Goal: Task Accomplishment & Management: Manage account settings

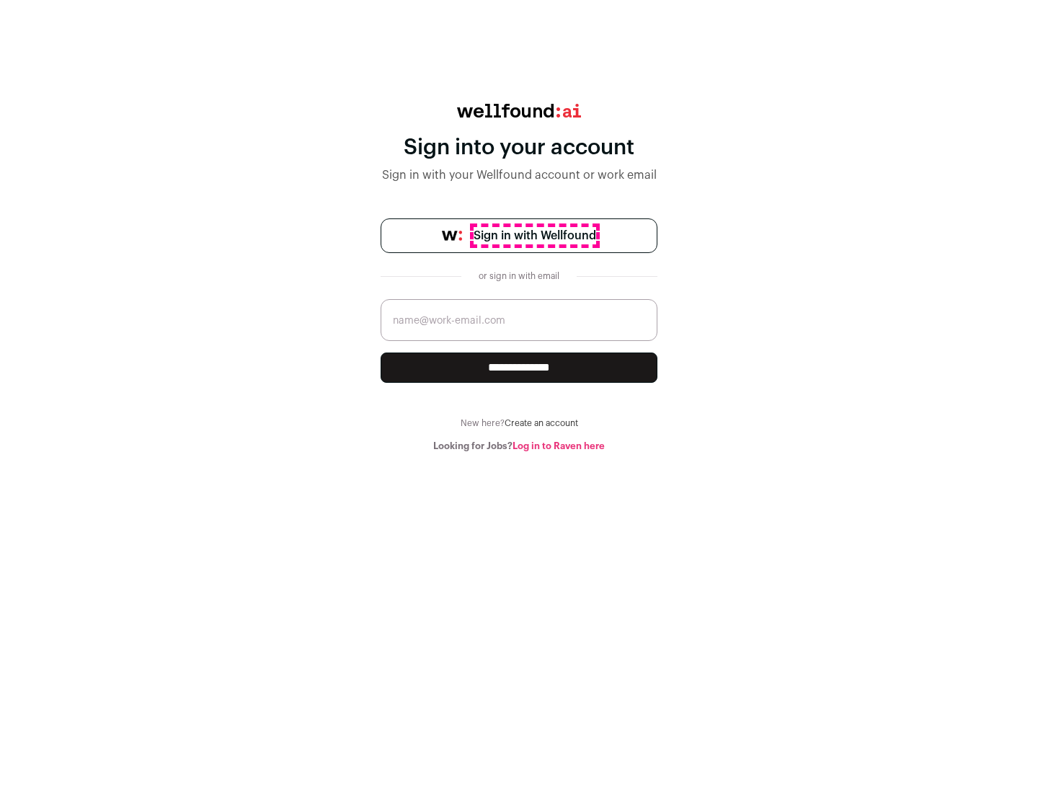
click at [534, 236] on span "Sign in with Wellfound" at bounding box center [535, 235] width 123 height 17
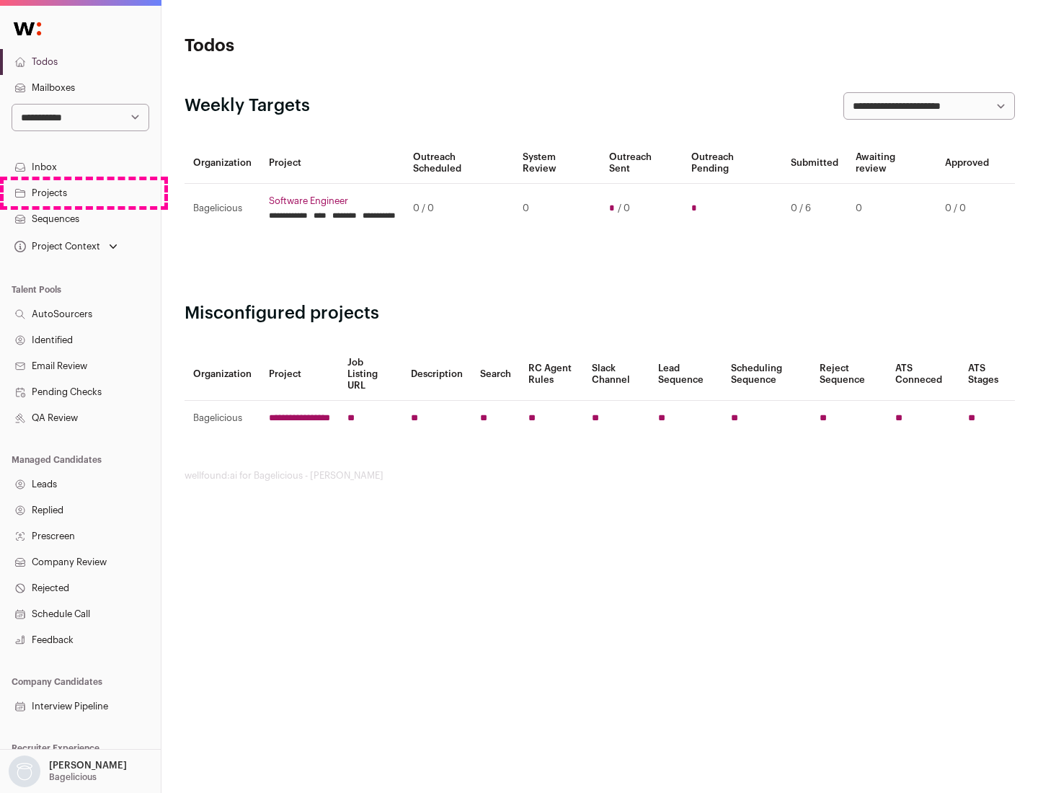
click at [80, 193] on link "Projects" at bounding box center [80, 193] width 161 height 26
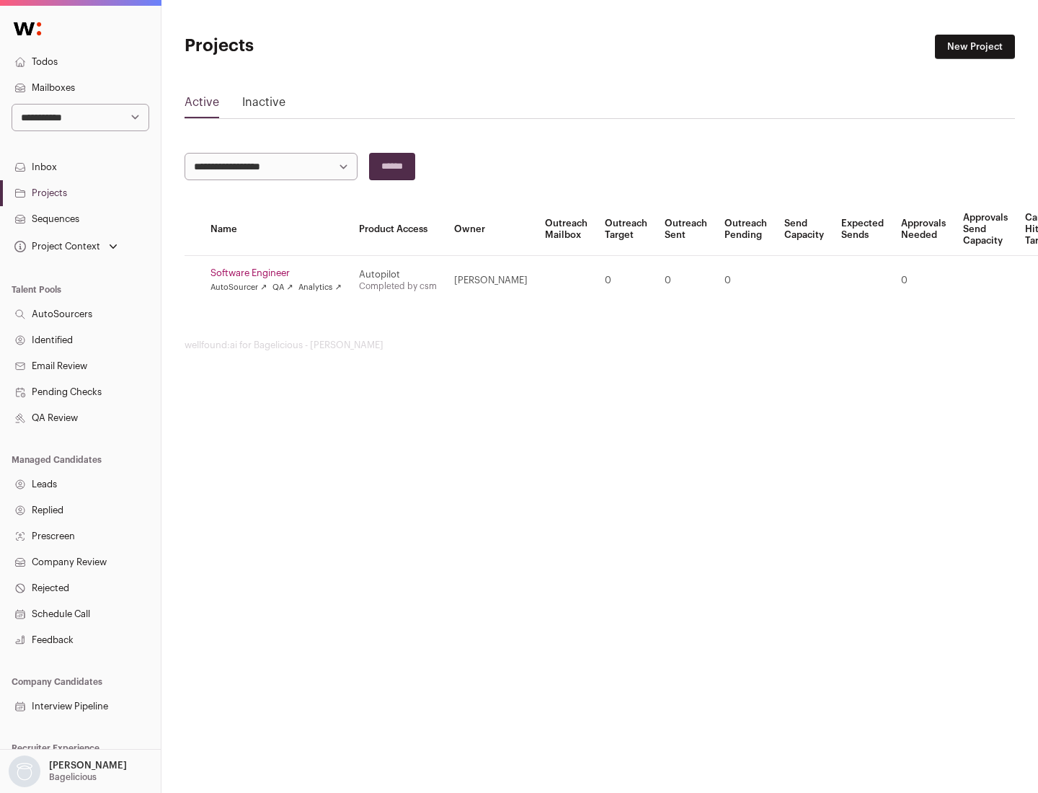
click at [281, 273] on link "Software Engineer" at bounding box center [276, 274] width 131 height 12
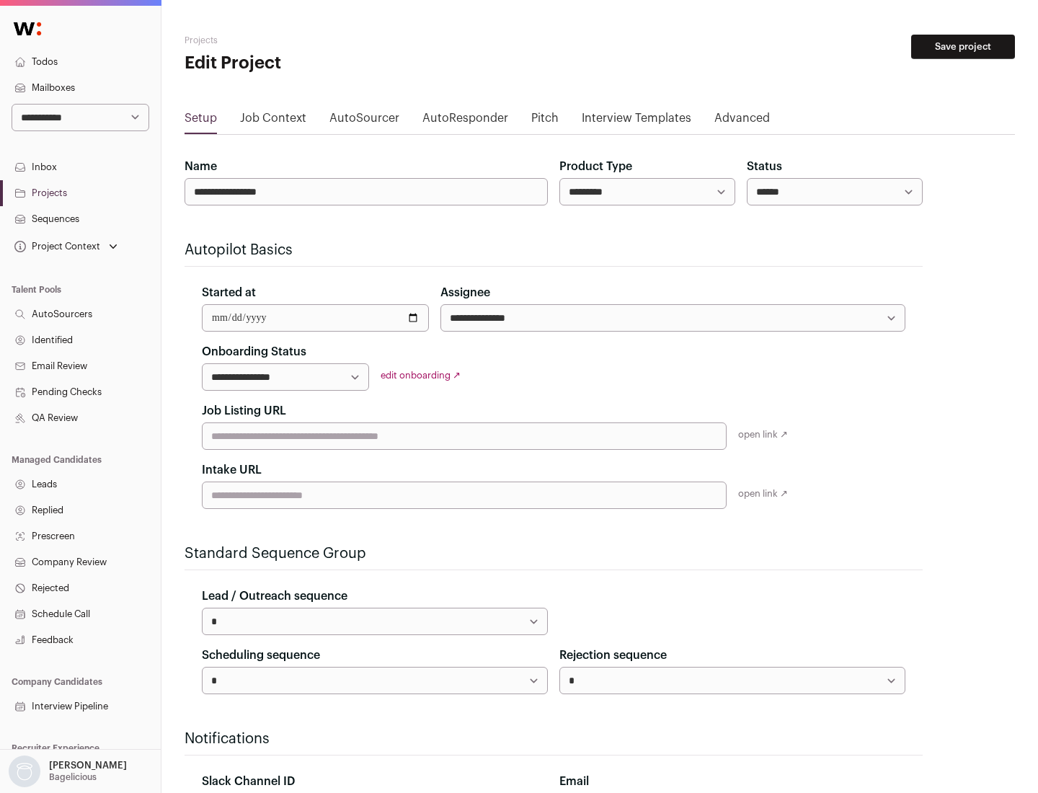
click at [963, 47] on button "Save project" at bounding box center [964, 47] width 104 height 25
